Goal: Entertainment & Leisure: Consume media (video, audio)

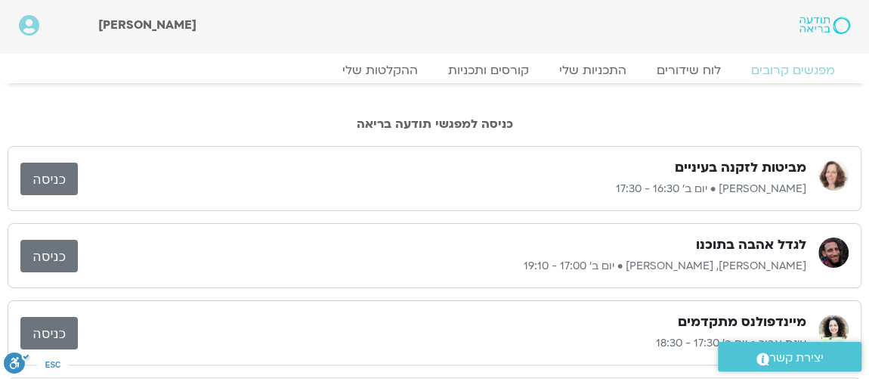
click at [401, 59] on div "מפגשים קרובים לוח שידורים התכניות שלי קורסים ותכניות ההקלטות שלי מפגשים קרובים …" at bounding box center [434, 68] width 861 height 29
click at [403, 66] on link "ההקלטות שלי" at bounding box center [380, 70] width 127 height 18
click at [404, 67] on link "ההקלטות שלי" at bounding box center [380, 70] width 127 height 18
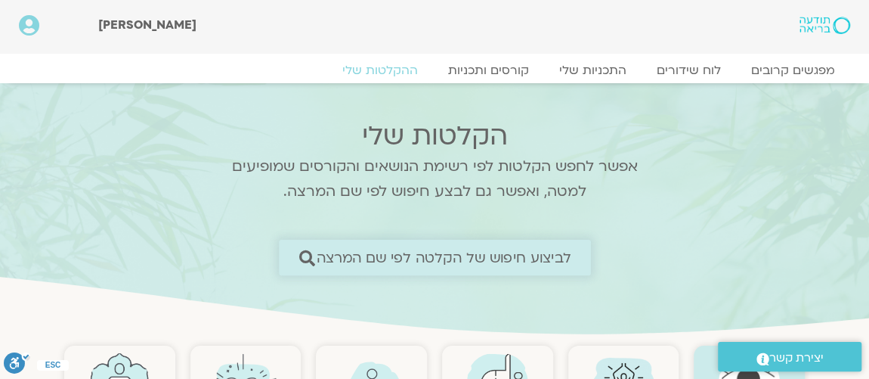
click at [490, 254] on span "לביצוע חיפוש של הקלטה לפי שם המרצה" at bounding box center [444, 257] width 255 height 16
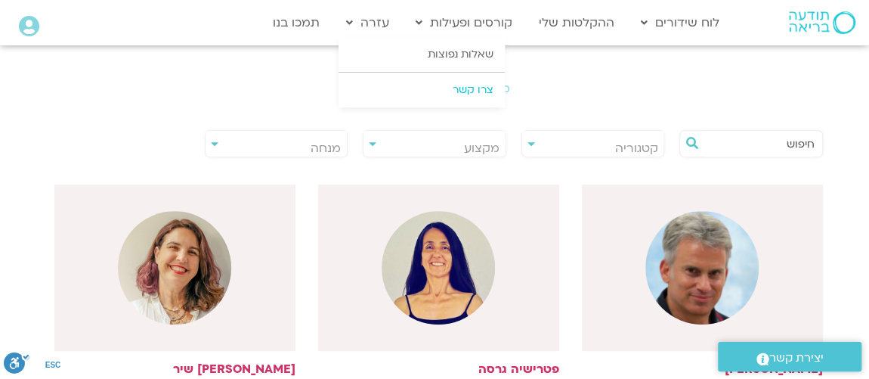
scroll to position [274, 0]
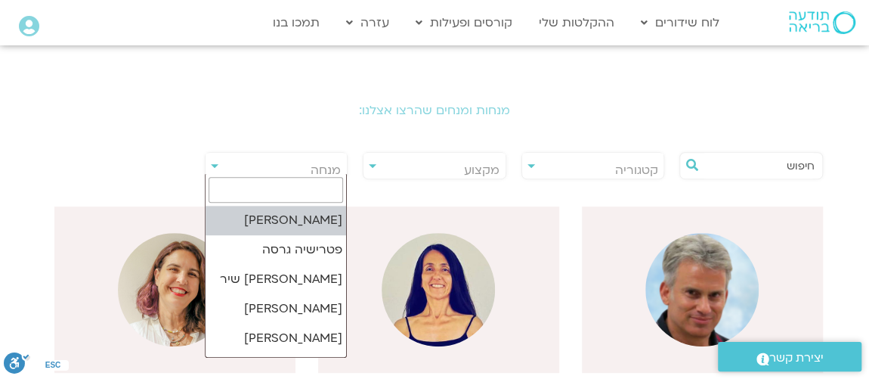
click at [252, 163] on span "מנחה" at bounding box center [277, 170] width 142 height 35
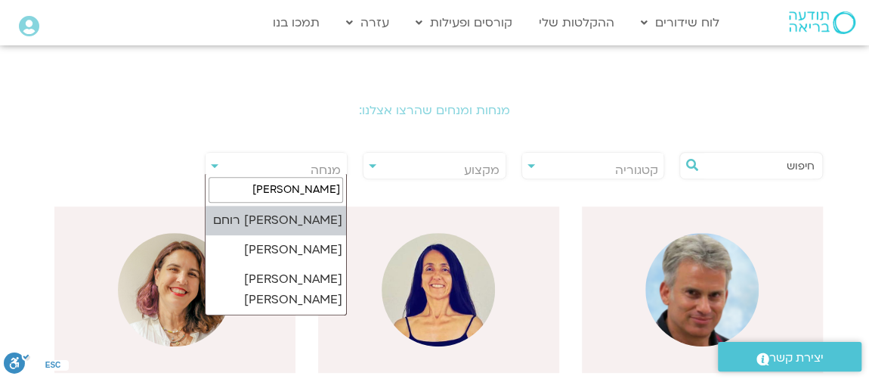
type input "אורנה"
select select "*****"
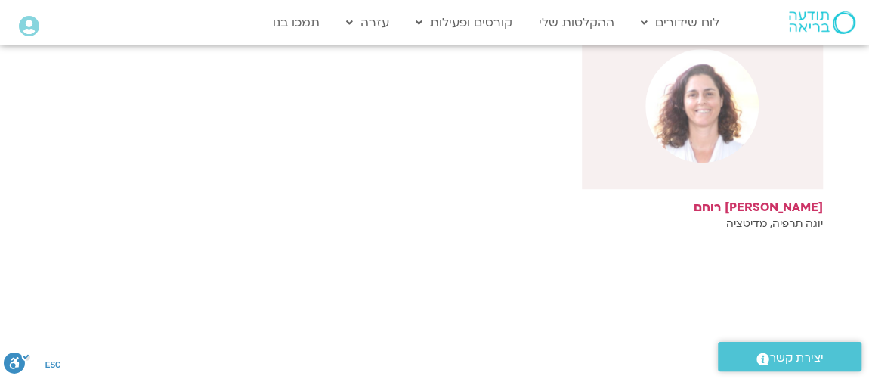
scroll to position [366, 0]
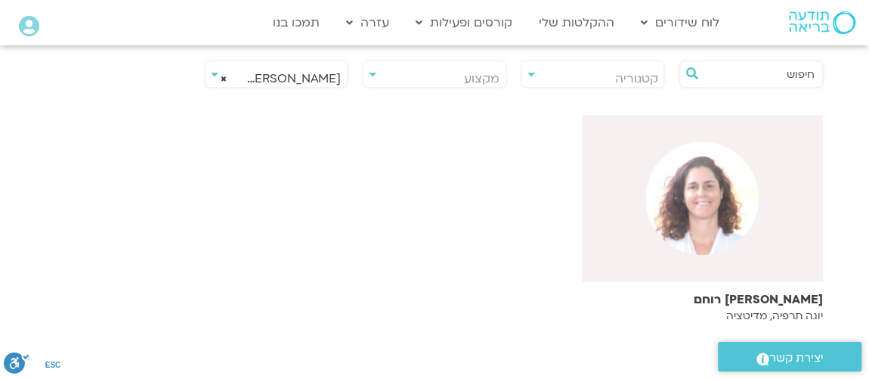
click at [672, 198] on img at bounding box center [701, 197] width 113 height 113
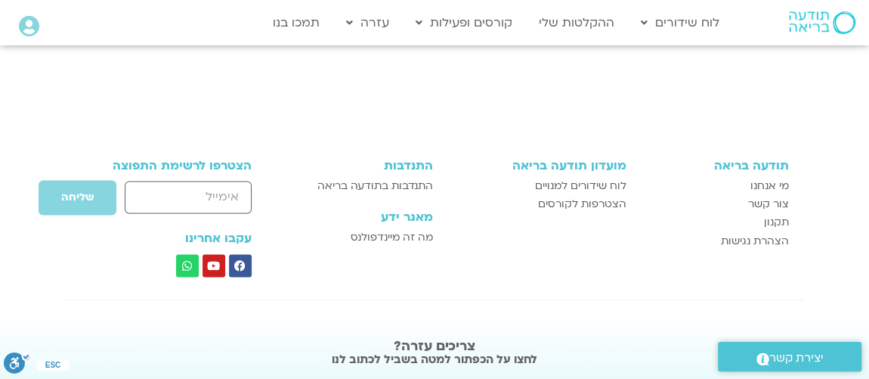
scroll to position [1007, 0]
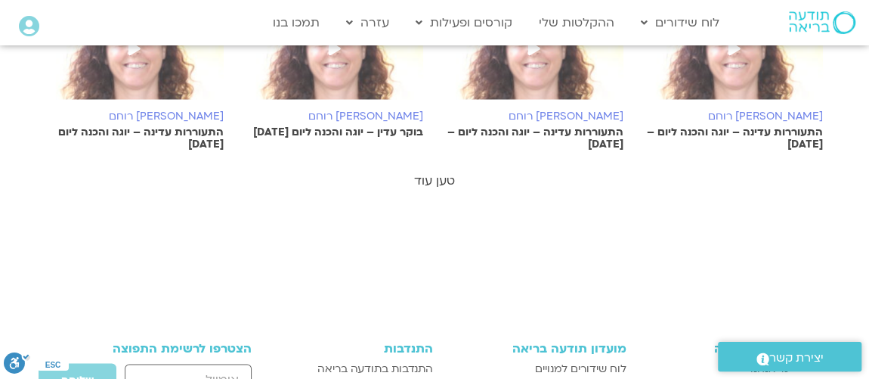
click at [450, 175] on link "טען עוד" at bounding box center [434, 180] width 41 height 17
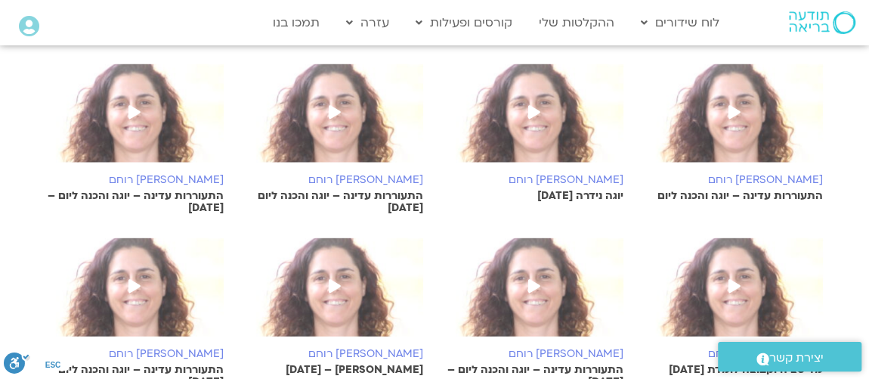
scroll to position [1557, 0]
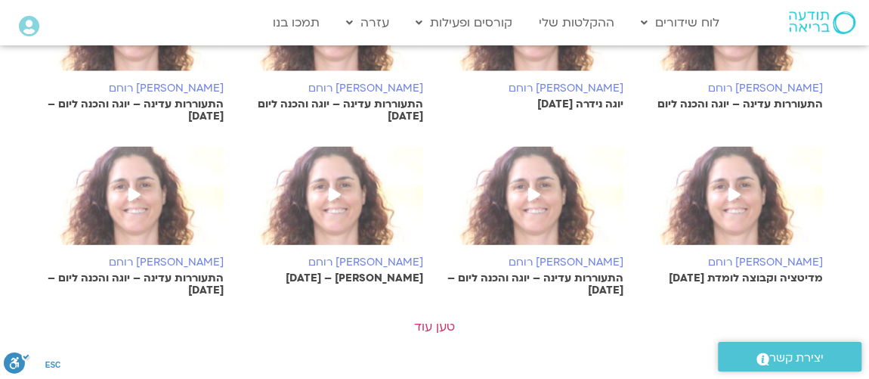
click at [732, 190] on icon at bounding box center [734, 194] width 12 height 14
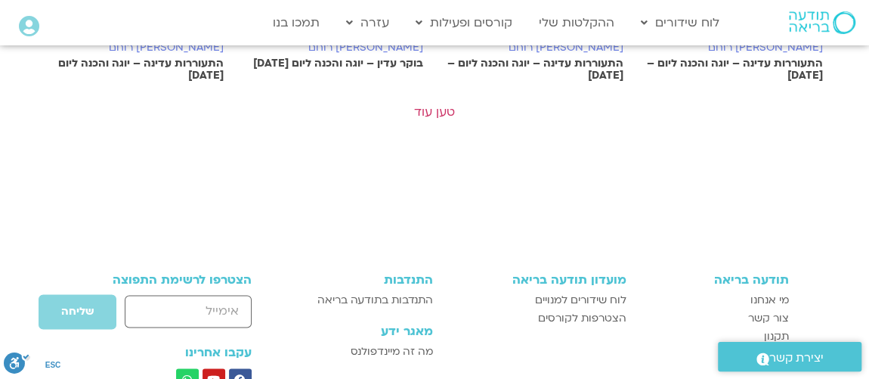
scroll to position [1015, 0]
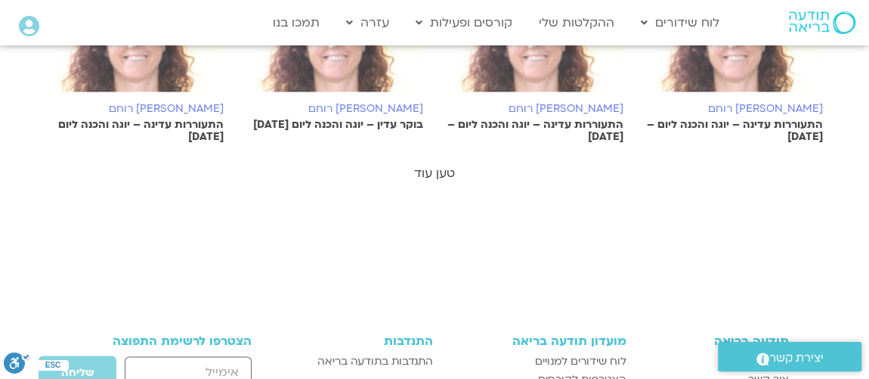
click at [432, 171] on link "טען עוד" at bounding box center [434, 173] width 41 height 17
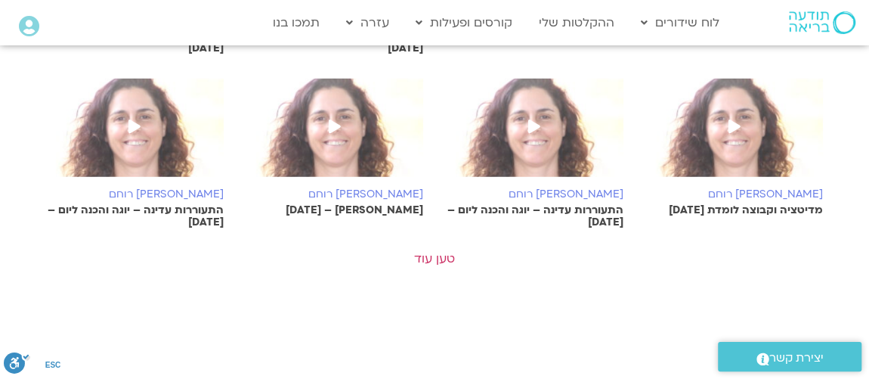
scroll to position [1656, 0]
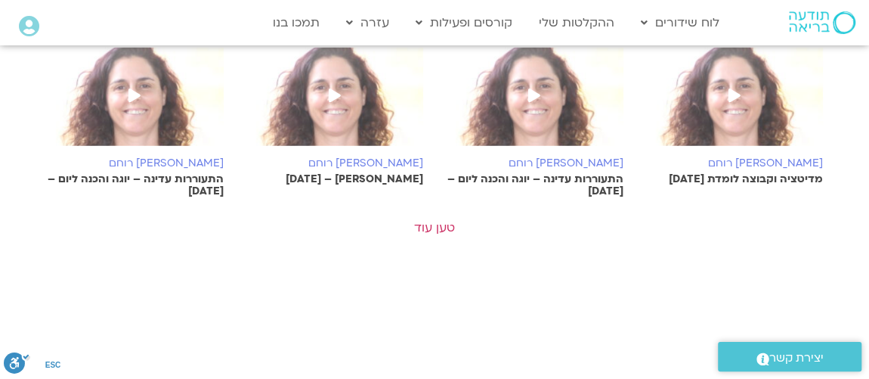
click at [737, 93] on icon at bounding box center [734, 95] width 12 height 14
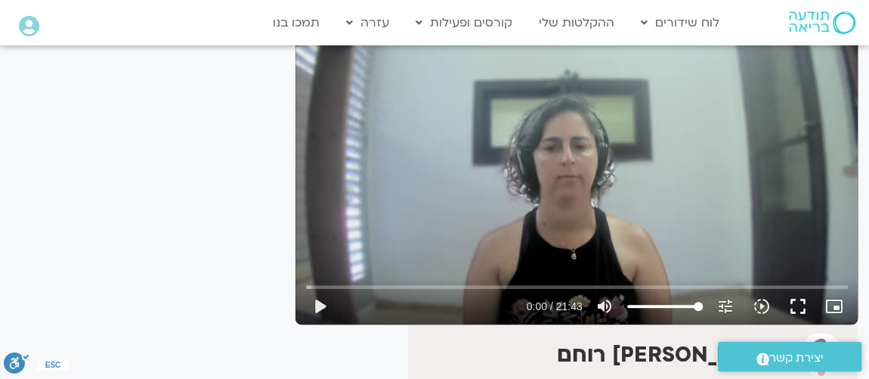
scroll to position [45, 0]
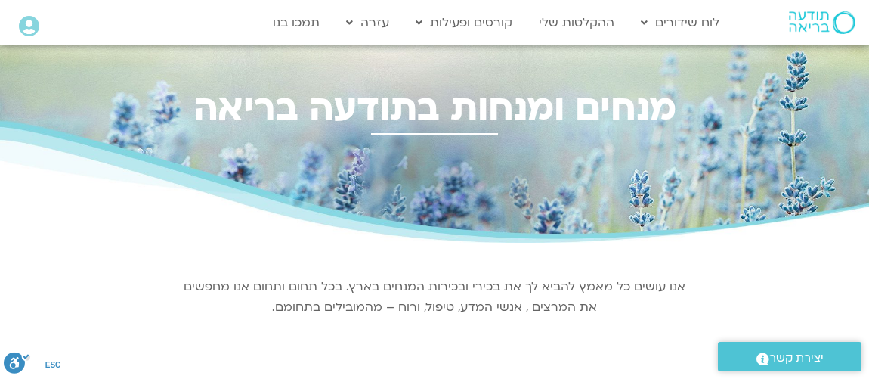
select select "*****"
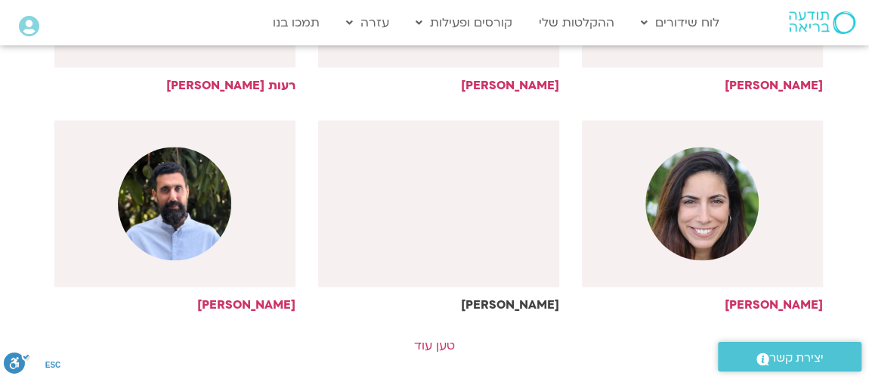
scroll to position [1099, 0]
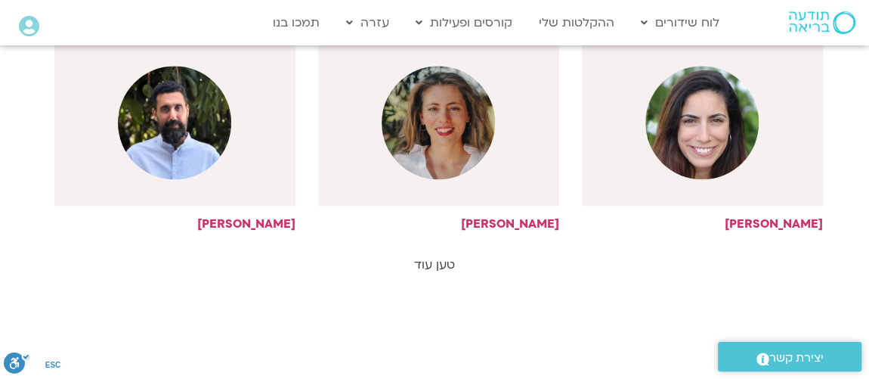
click at [431, 257] on link "טען עוד" at bounding box center [434, 264] width 41 height 17
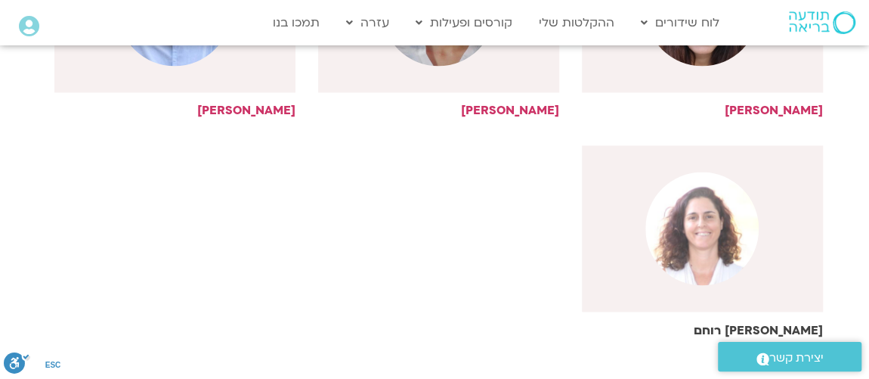
scroll to position [1190, 0]
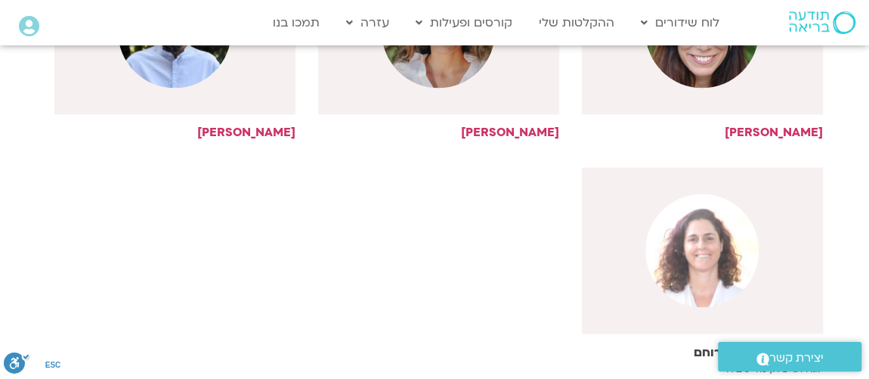
click at [698, 252] on img at bounding box center [701, 249] width 113 height 113
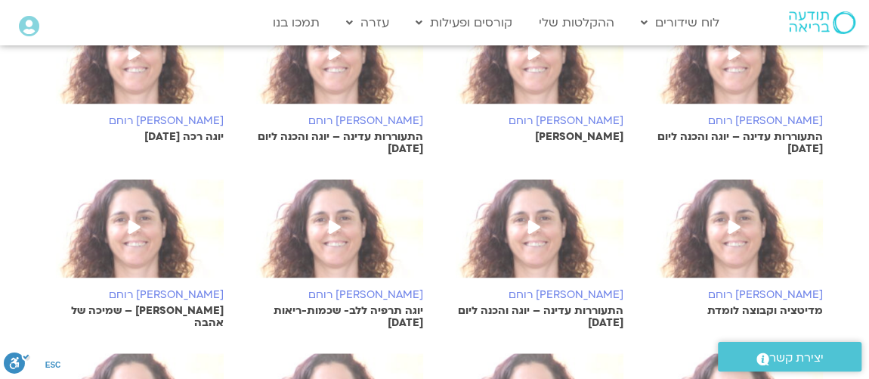
scroll to position [824, 0]
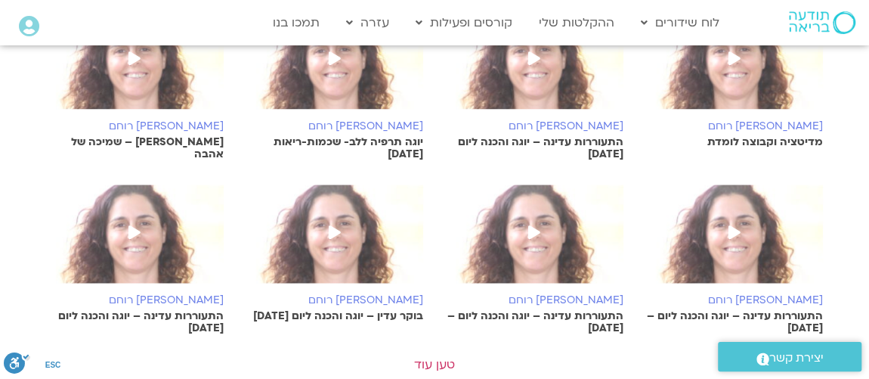
click at [126, 229] on span at bounding box center [134, 233] width 27 height 27
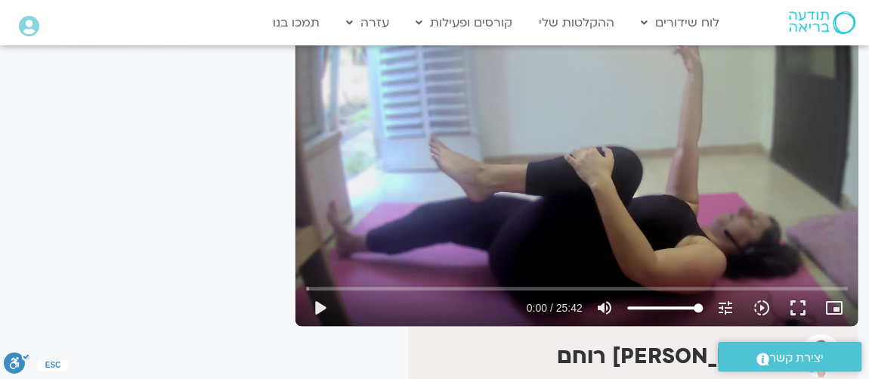
scroll to position [184, 0]
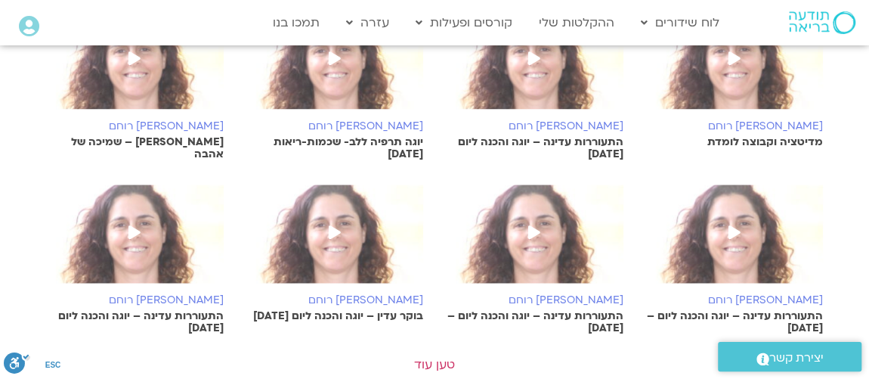
click at [332, 54] on icon at bounding box center [335, 58] width 12 height 14
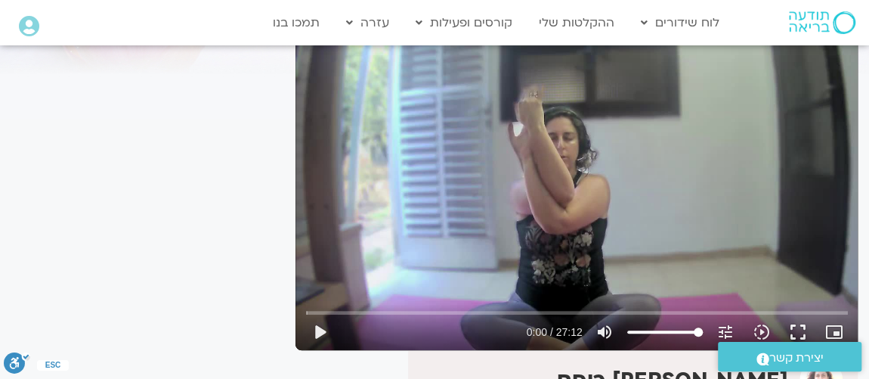
scroll to position [184, 0]
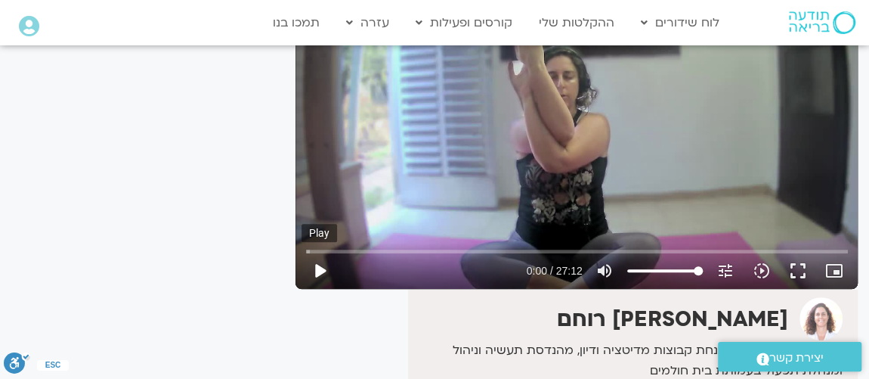
click at [315, 271] on button "play_arrow" at bounding box center [320, 270] width 36 height 36
drag, startPoint x: 314, startPoint y: 252, endPoint x: 439, endPoint y: 261, distance: 125.8
click at [439, 255] on input "Seek" at bounding box center [577, 250] width 542 height 9
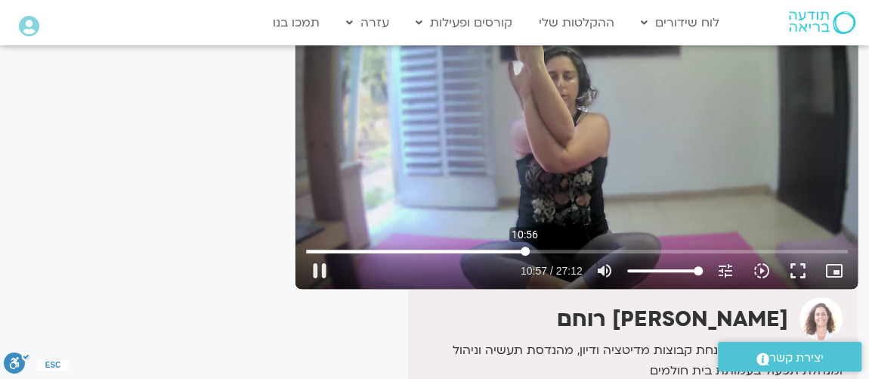
drag, startPoint x: 435, startPoint y: 246, endPoint x: 524, endPoint y: 243, distance: 90.0
click at [524, 246] on input "Seek" at bounding box center [577, 250] width 542 height 9
drag, startPoint x: 526, startPoint y: 246, endPoint x: 589, endPoint y: 255, distance: 64.1
click at [589, 255] on input "Seek" at bounding box center [577, 250] width 542 height 9
click at [318, 271] on button "pause" at bounding box center [320, 270] width 36 height 36
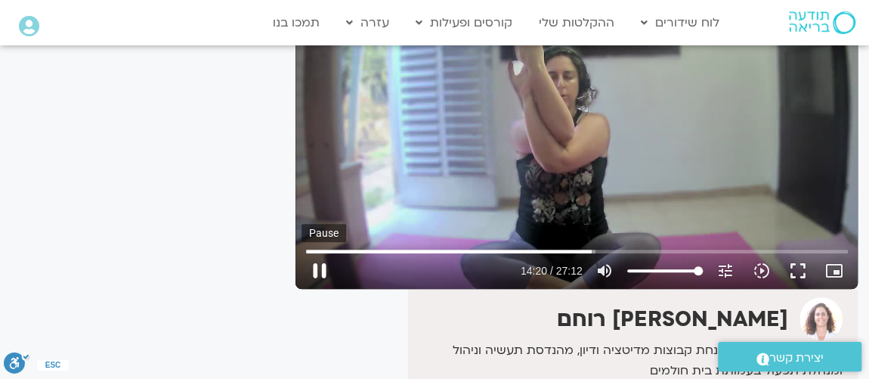
type input "860.699747"
click at [139, 218] on div "It seems we can't find what you're looking for. It seems we can't find what you…" at bounding box center [146, 213] width 284 height 620
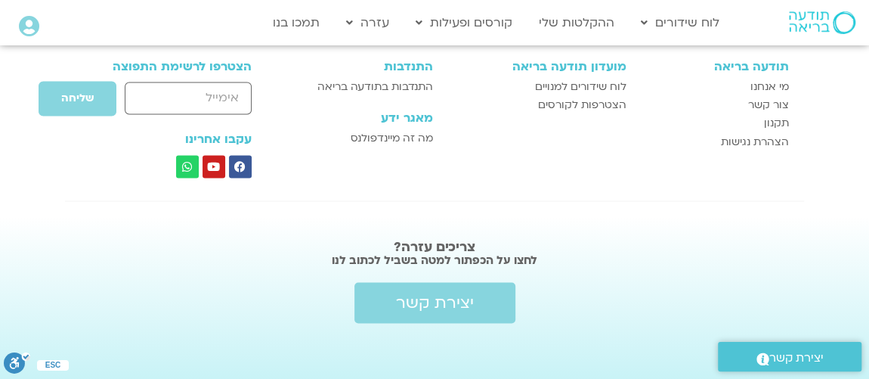
scroll to position [824, 0]
